Goal: Information Seeking & Learning: Learn about a topic

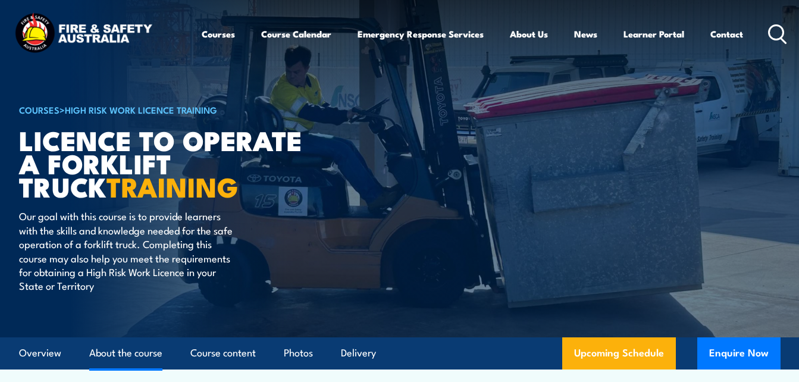
click at [117, 349] on link "About the course" at bounding box center [125, 353] width 73 height 32
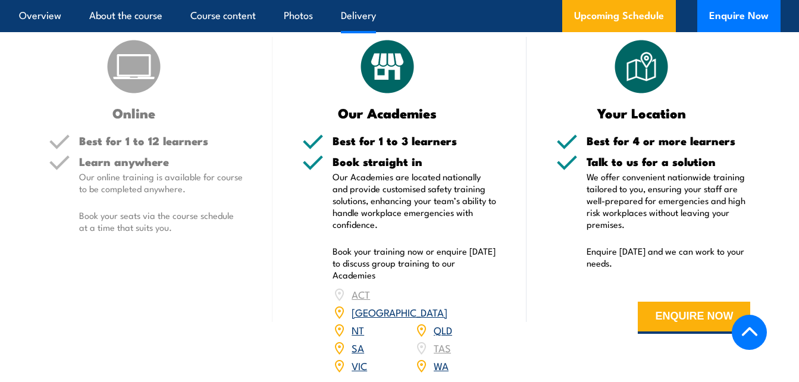
scroll to position [1515, 0]
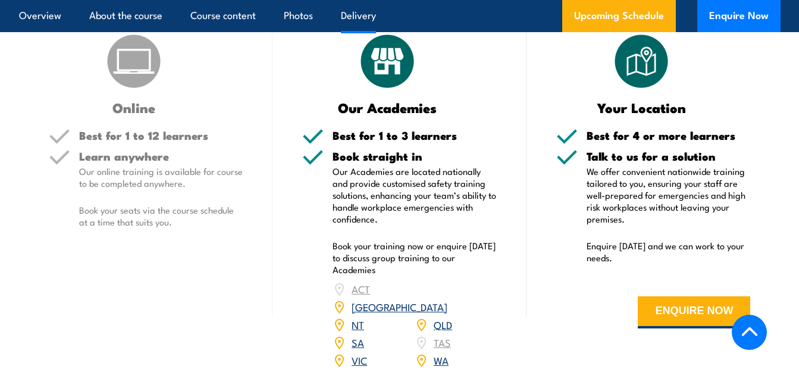
click at [440, 353] on link "WA" at bounding box center [441, 360] width 15 height 14
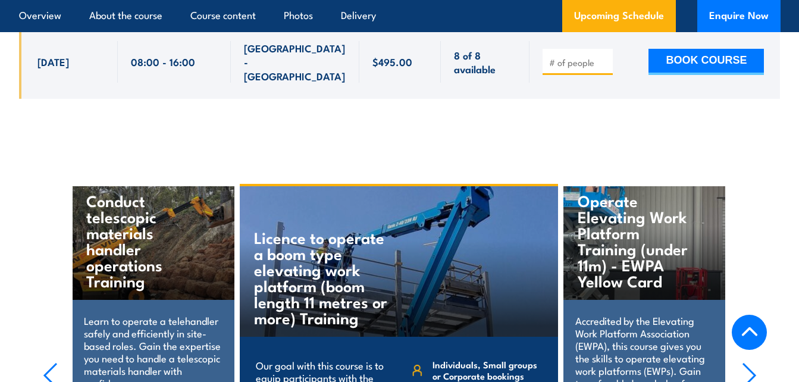
scroll to position [2798, 0]
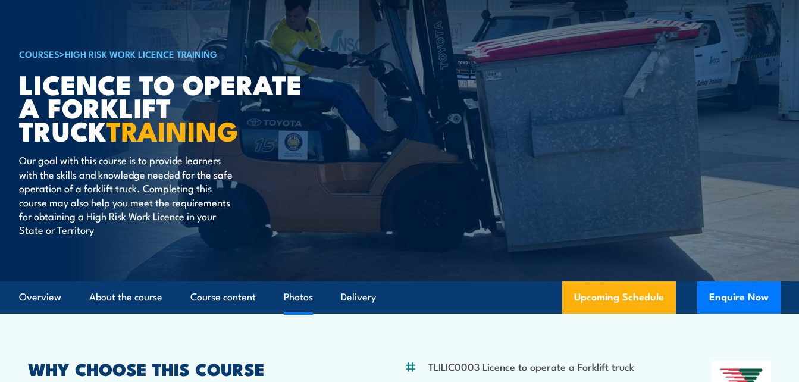
click at [295, 295] on link "Photos" at bounding box center [298, 297] width 29 height 32
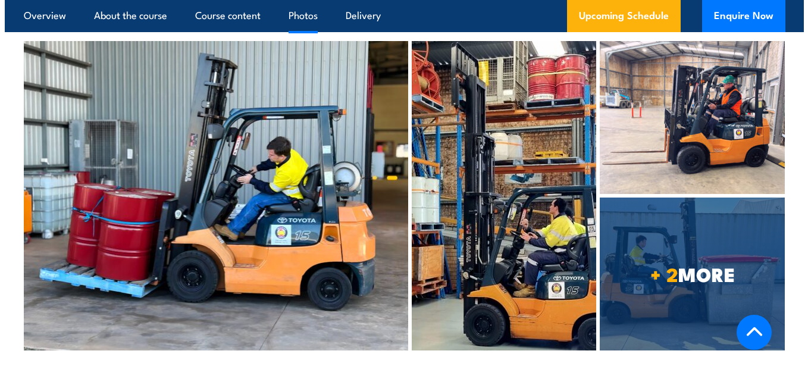
scroll to position [4515, 0]
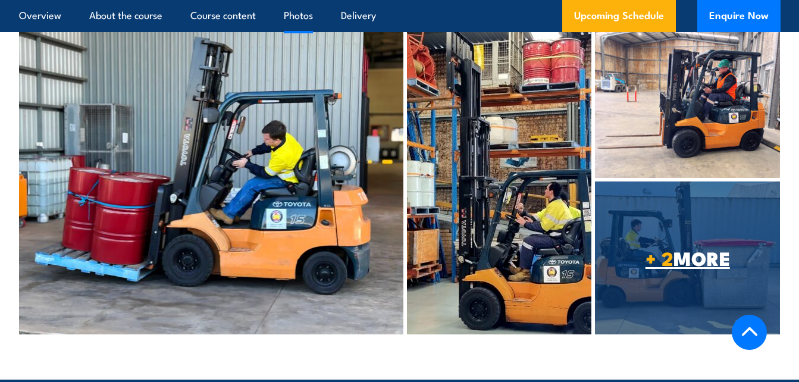
click at [682, 249] on span "+ 2 MORE" at bounding box center [687, 257] width 185 height 17
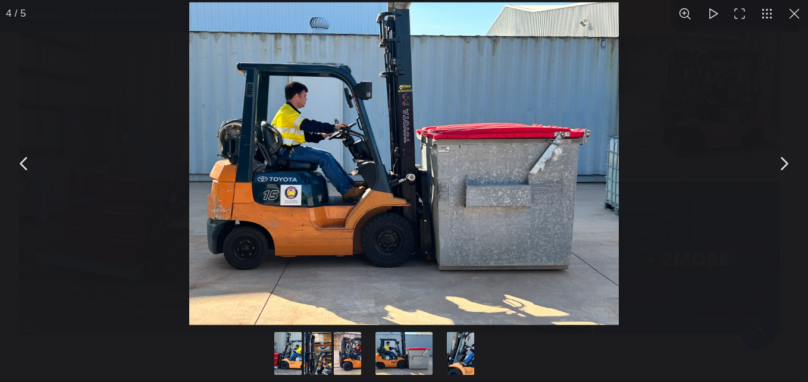
click at [780, 165] on button "You can close this modal content with the ESC key" at bounding box center [784, 164] width 30 height 30
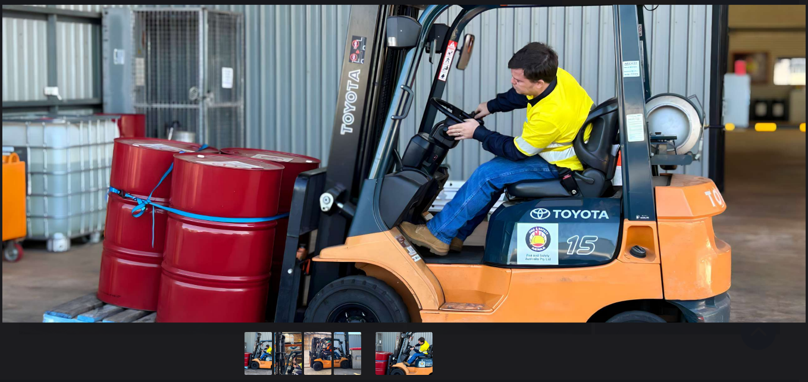
click at [780, 165] on button "You can close this modal content with the ESC key" at bounding box center [784, 164] width 30 height 30
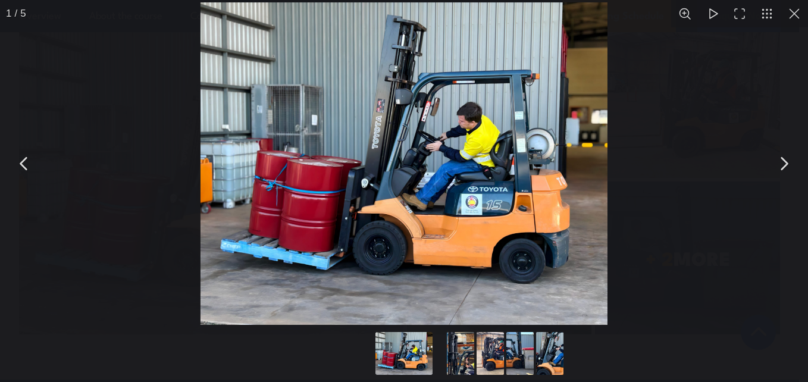
click at [20, 159] on button "You can close this modal content with the ESC key" at bounding box center [25, 164] width 30 height 30
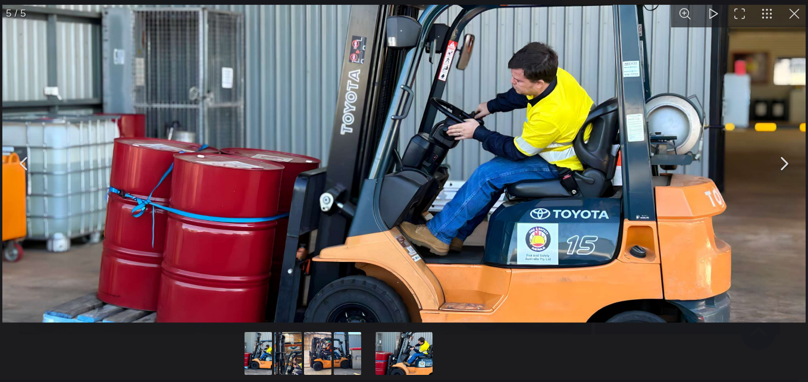
click at [782, 163] on button "You can close this modal content with the ESC key" at bounding box center [784, 164] width 30 height 30
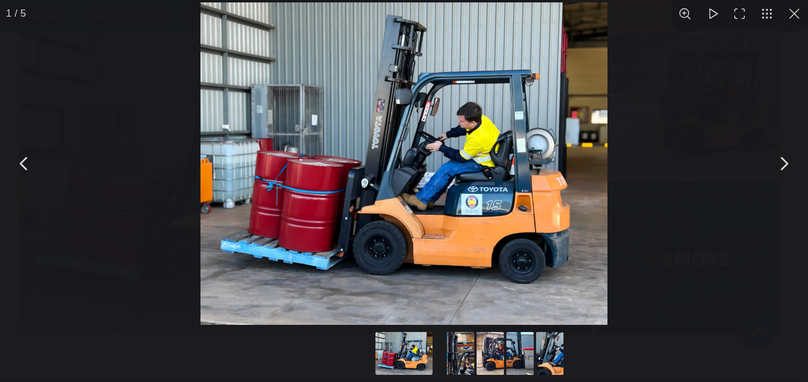
click at [782, 163] on button "You can close this modal content with the ESC key" at bounding box center [784, 164] width 30 height 30
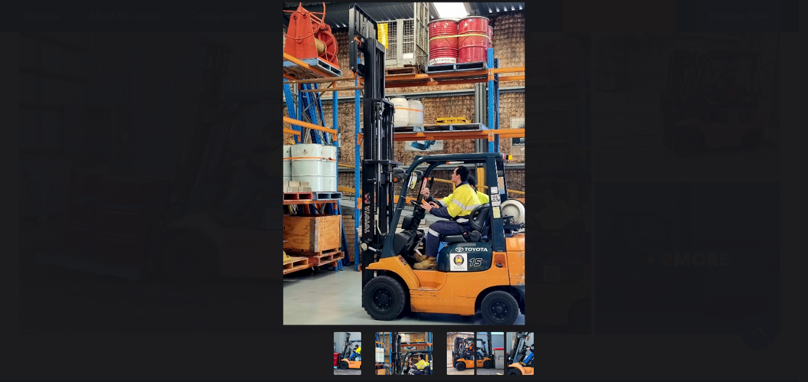
click at [782, 163] on button "You can close this modal content with the ESC key" at bounding box center [784, 164] width 30 height 30
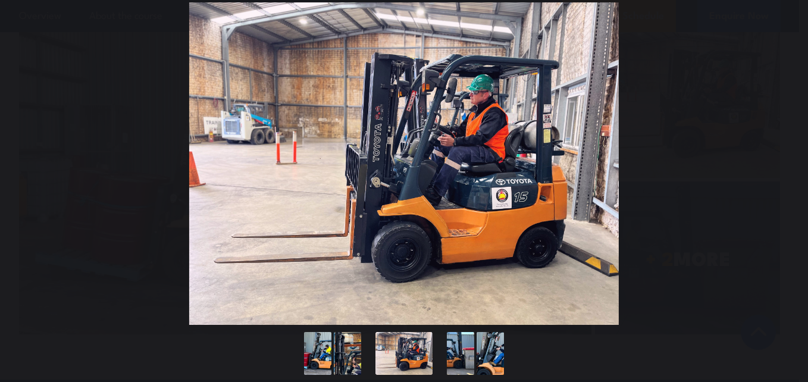
click at [782, 163] on button "You can close this modal content with the ESC key" at bounding box center [784, 164] width 30 height 30
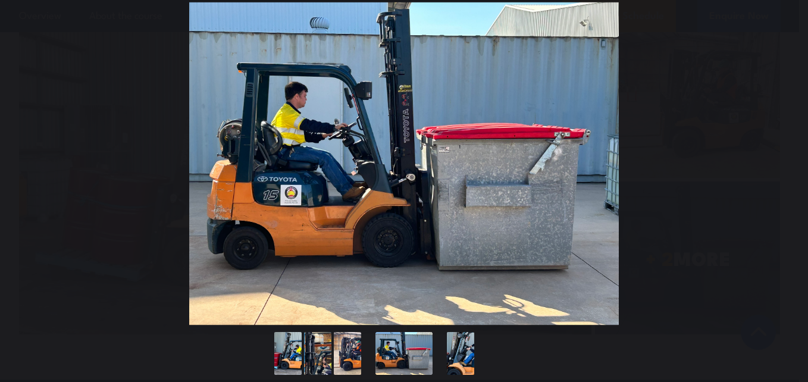
click at [782, 163] on button "You can close this modal content with the ESC key" at bounding box center [784, 164] width 30 height 30
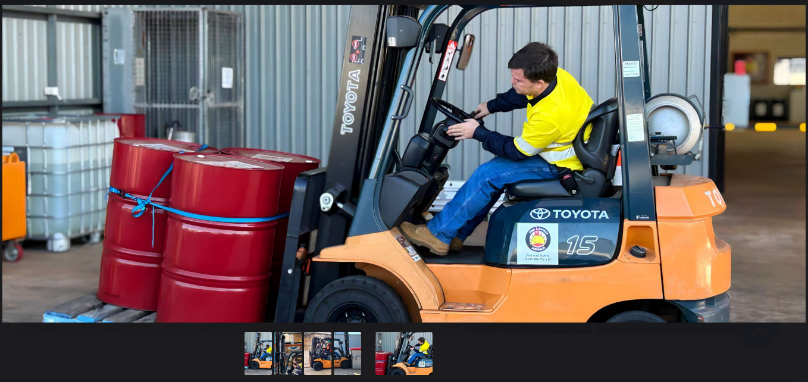
click at [782, 163] on button "You can close this modal content with the ESC key" at bounding box center [784, 164] width 30 height 30
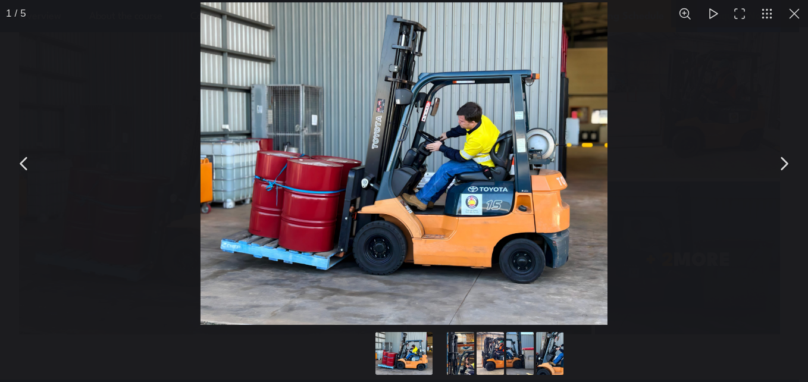
scroll to position [57, 0]
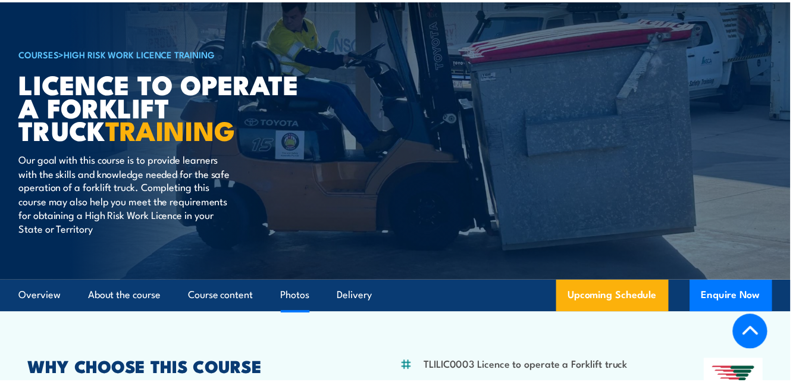
scroll to position [4386, 0]
